Goal: Find contact information: Find contact information

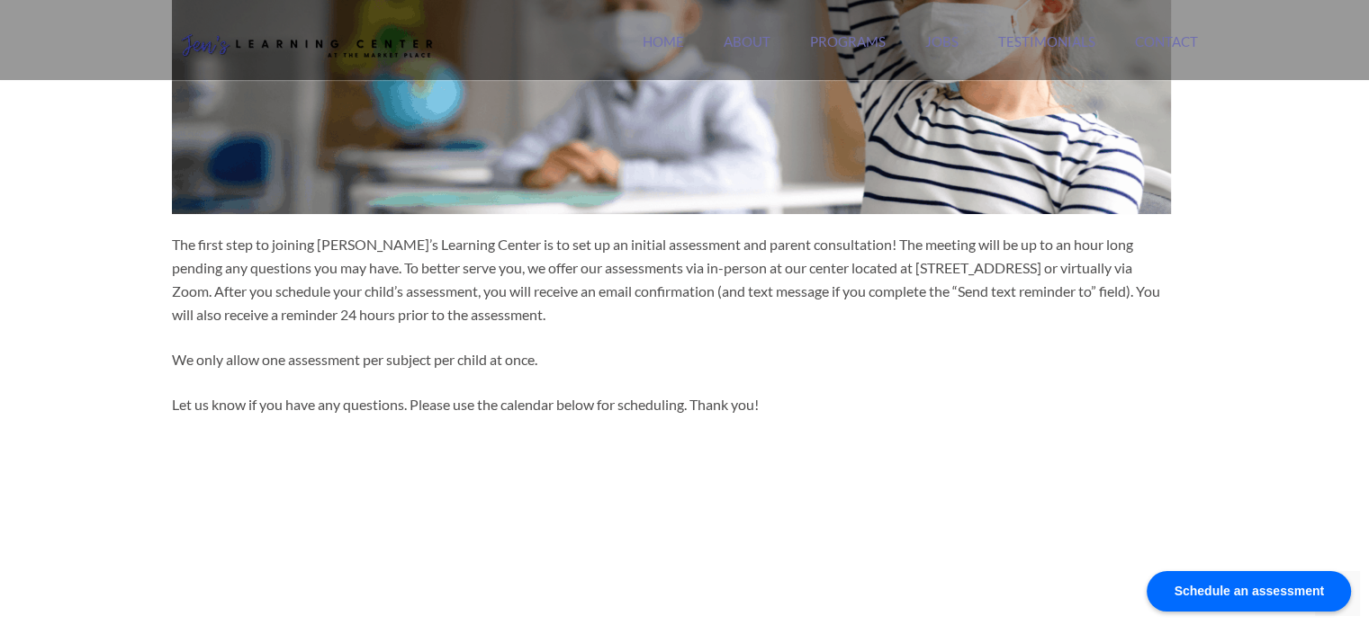
scroll to position [360, 0]
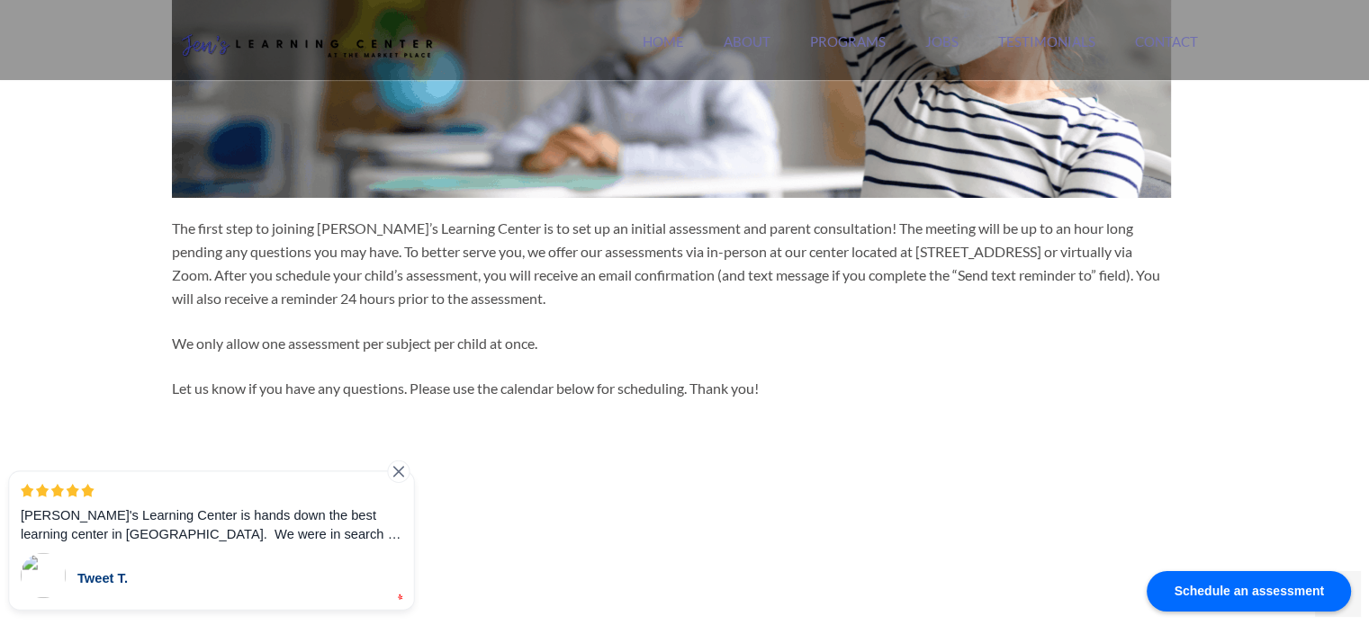
click at [399, 473] on icon at bounding box center [399, 472] width 10 height 10
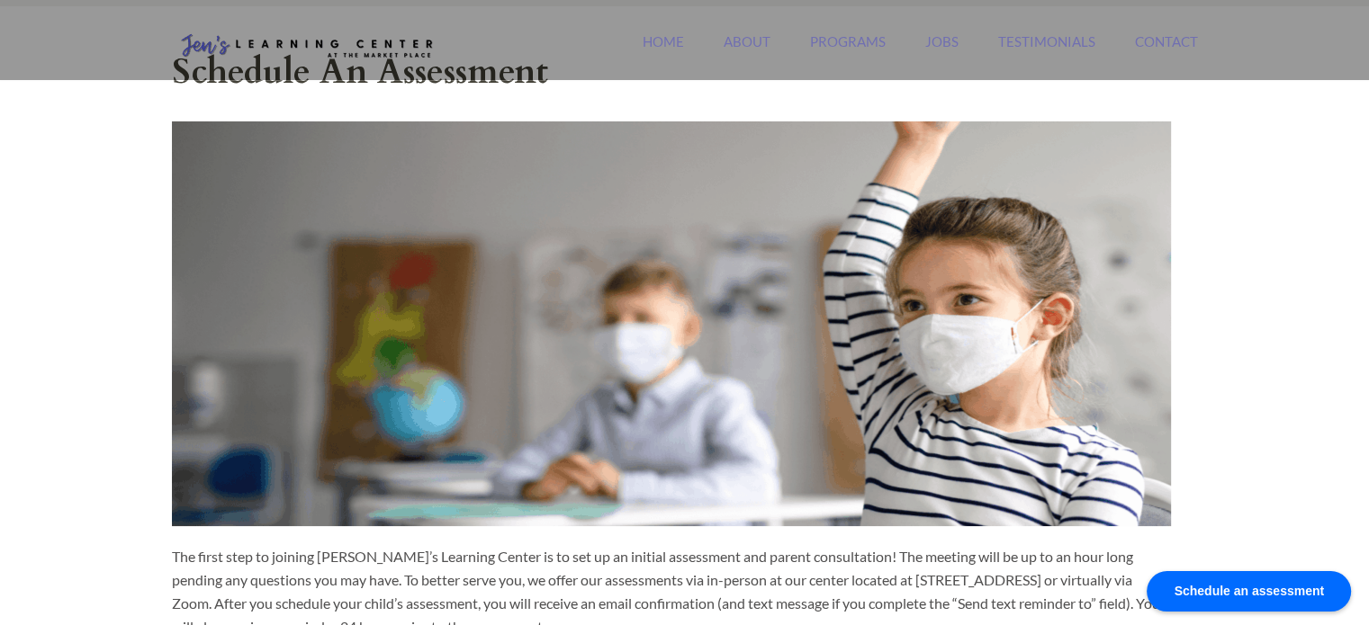
scroll to position [0, 0]
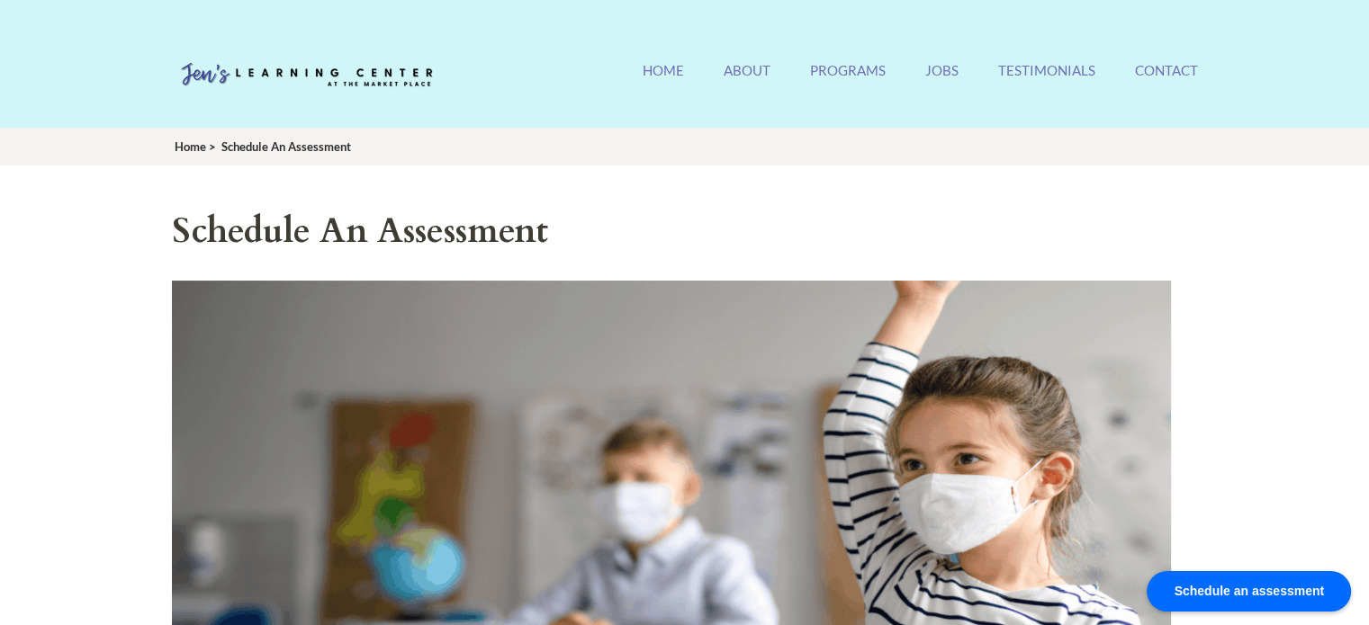
click at [190, 146] on span "Home" at bounding box center [190, 146] width 31 height 14
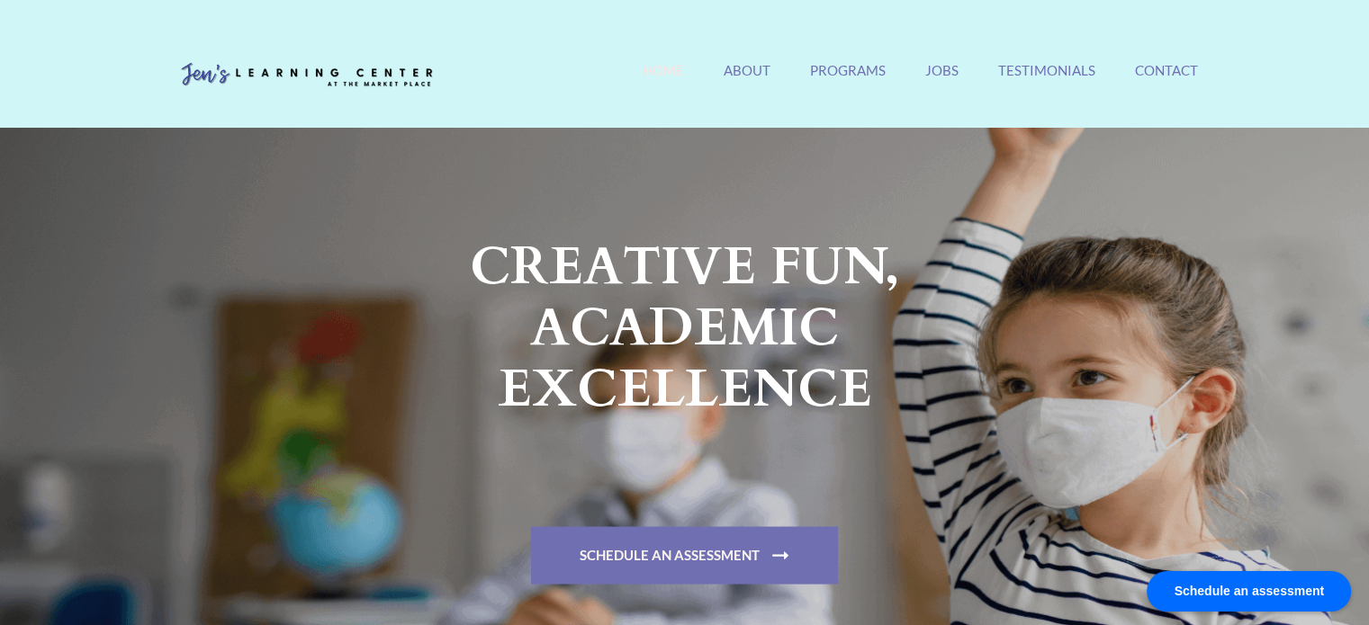
click at [656, 75] on link "Home" at bounding box center [662, 81] width 41 height 39
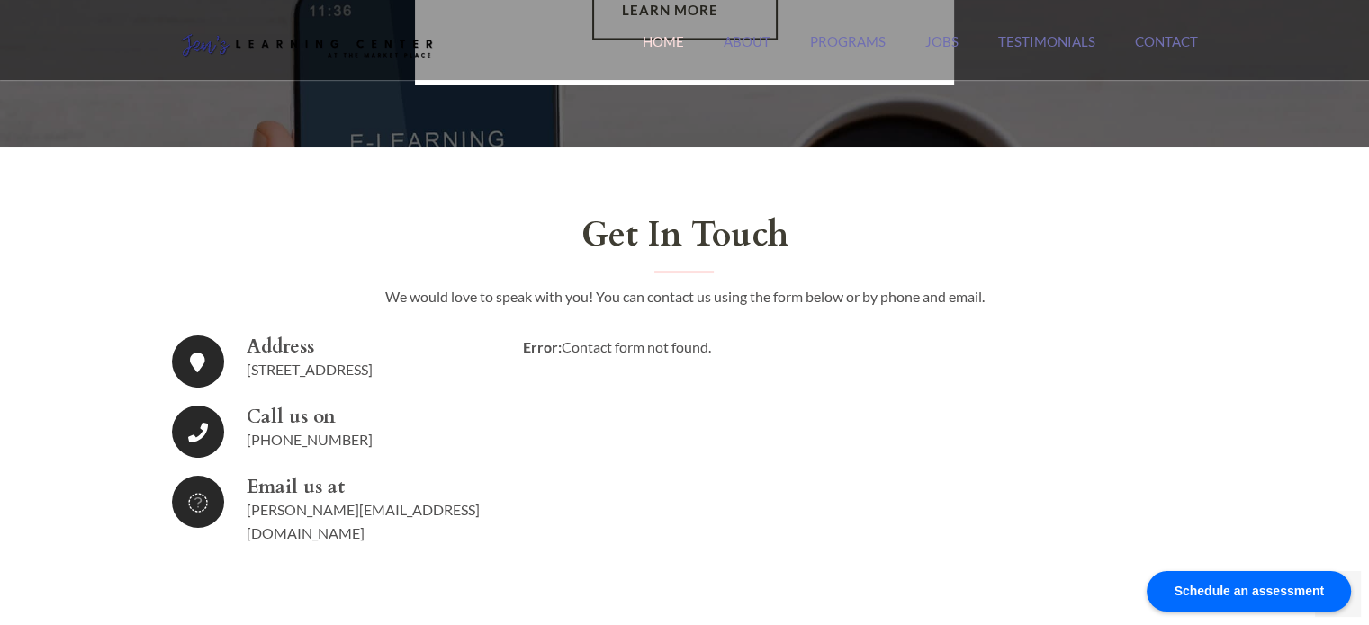
scroll to position [2969, 0]
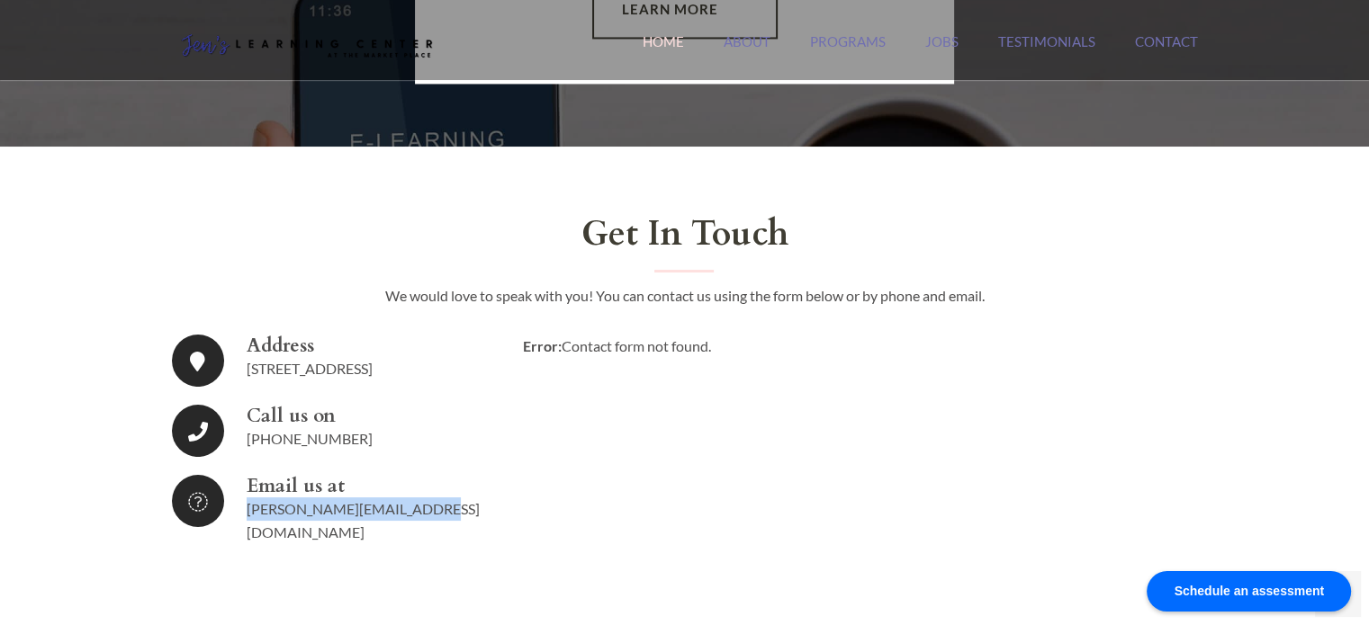
drag, startPoint x: 433, startPoint y: 505, endPoint x: 237, endPoint y: 504, distance: 196.2
click at [237, 504] on li "Email us at jennifer@jenslearning.com" at bounding box center [334, 509] width 324 height 69
copy link "[PERSON_NAME][EMAIL_ADDRESS][DOMAIN_NAME]"
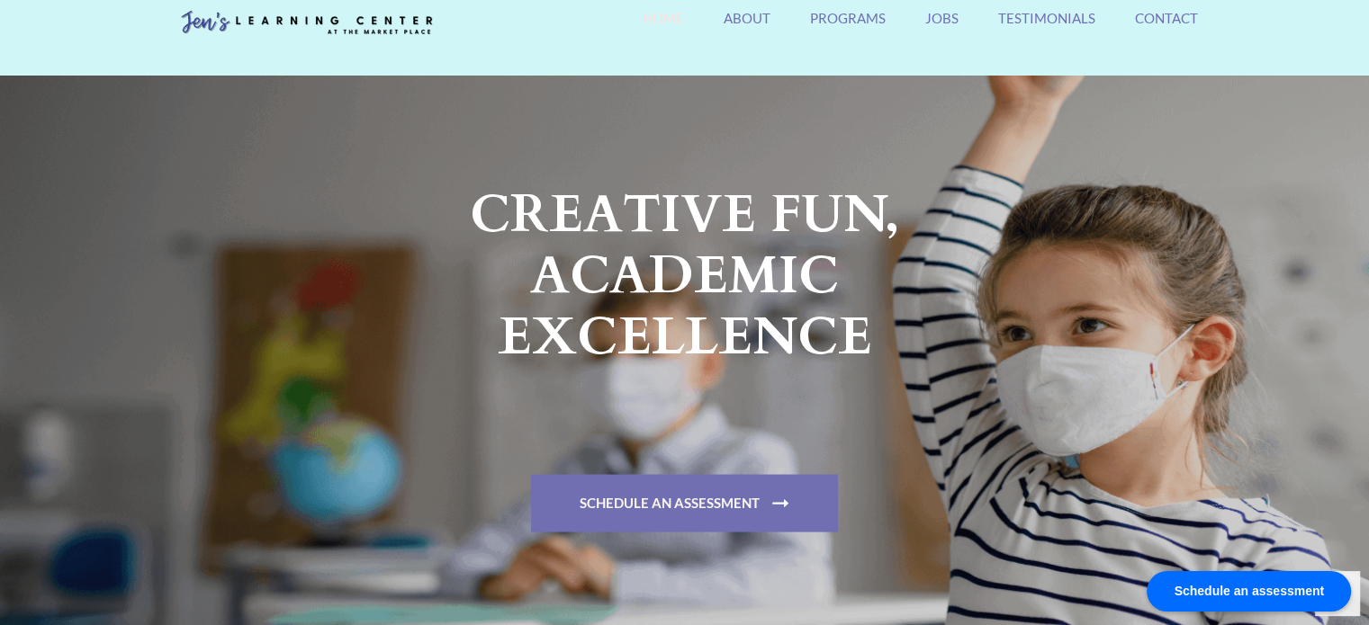
scroll to position [0, 0]
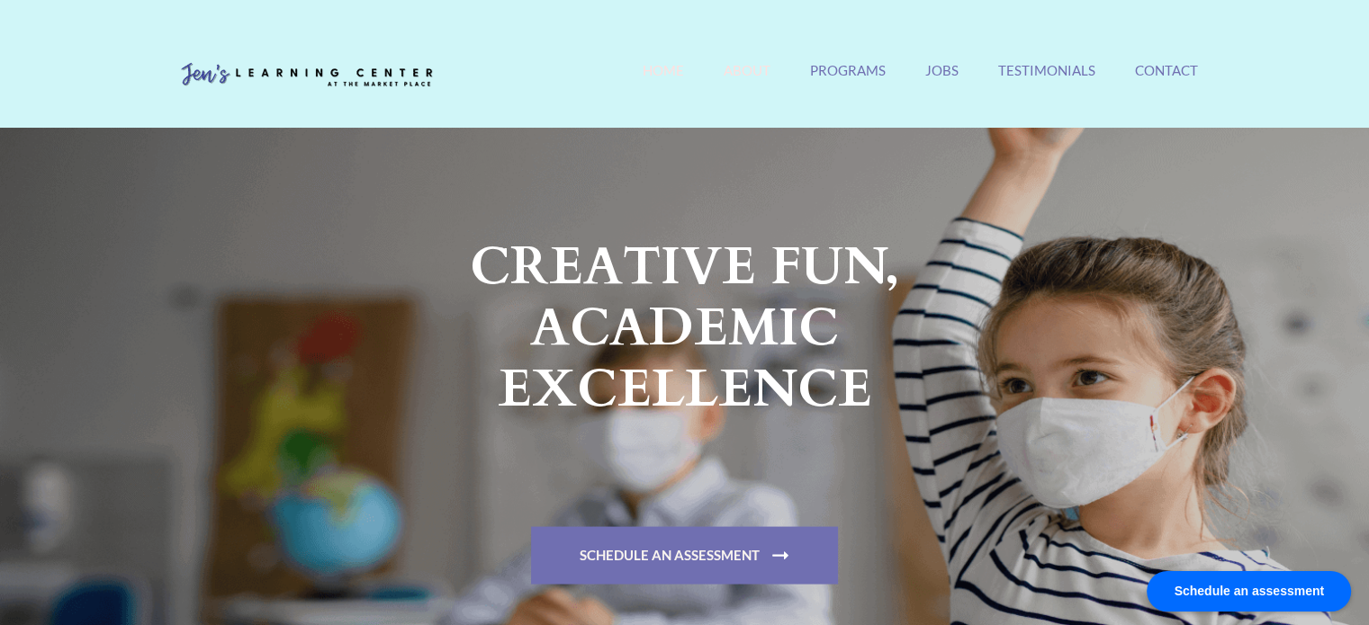
click at [740, 66] on link "About" at bounding box center [746, 81] width 47 height 39
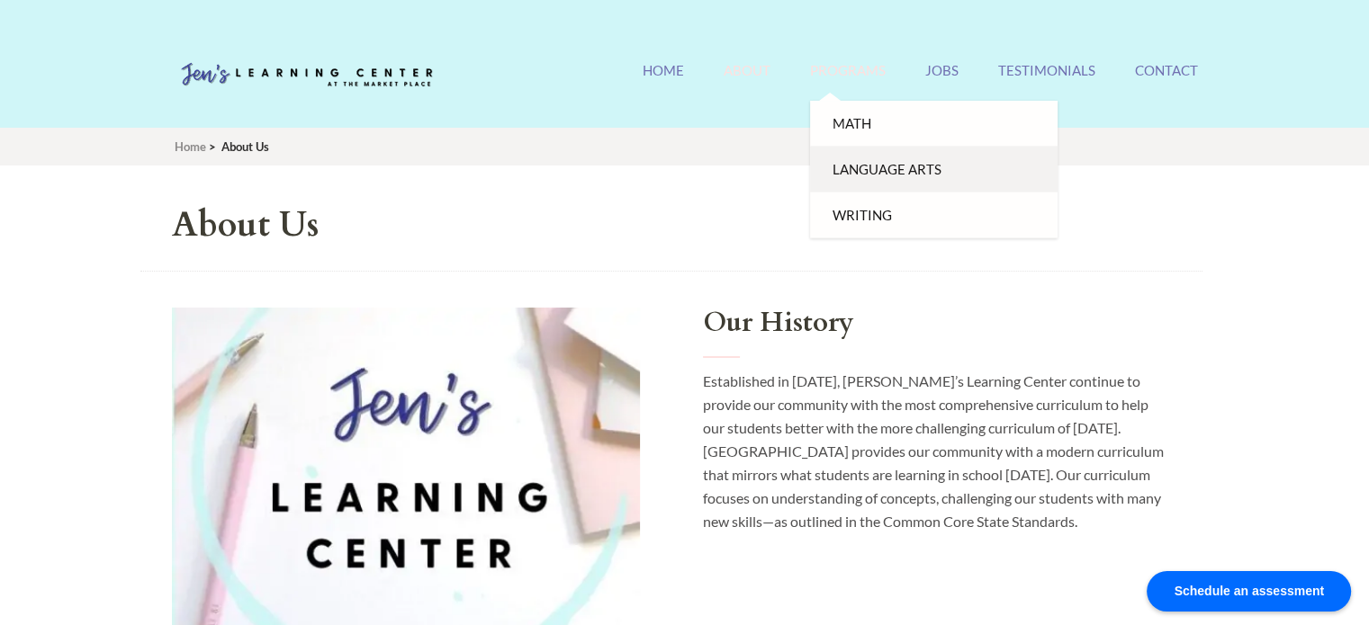
click at [869, 159] on link "Language Arts" at bounding box center [933, 170] width 247 height 46
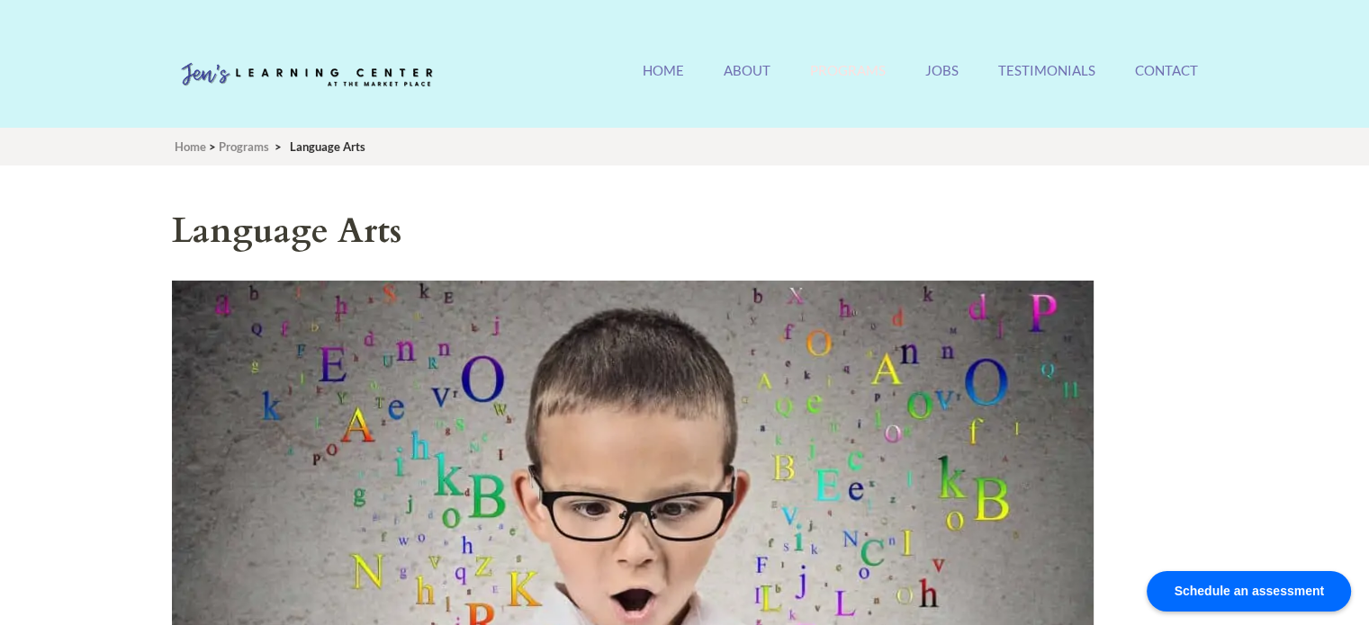
click at [666, 219] on h1 "Language Arts" at bounding box center [671, 231] width 999 height 51
click at [901, 230] on h1 "Language Arts" at bounding box center [671, 231] width 999 height 51
